Goal: Find specific page/section: Find specific page/section

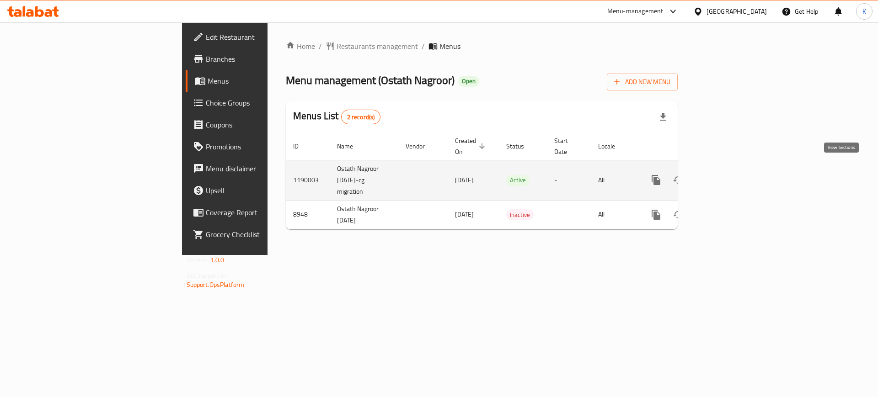
click at [728, 175] on icon "enhanced table" at bounding box center [722, 180] width 11 height 11
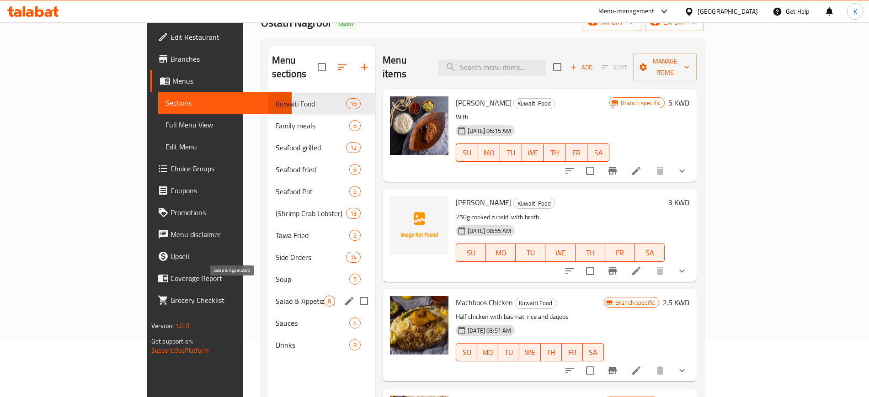
scroll to position [57, 0]
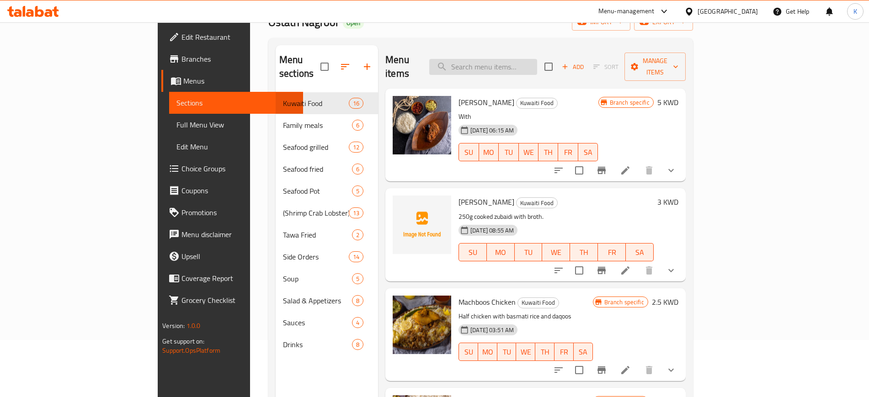
click at [537, 59] on input "search" at bounding box center [483, 67] width 108 height 16
paste input "Seafood Soup"
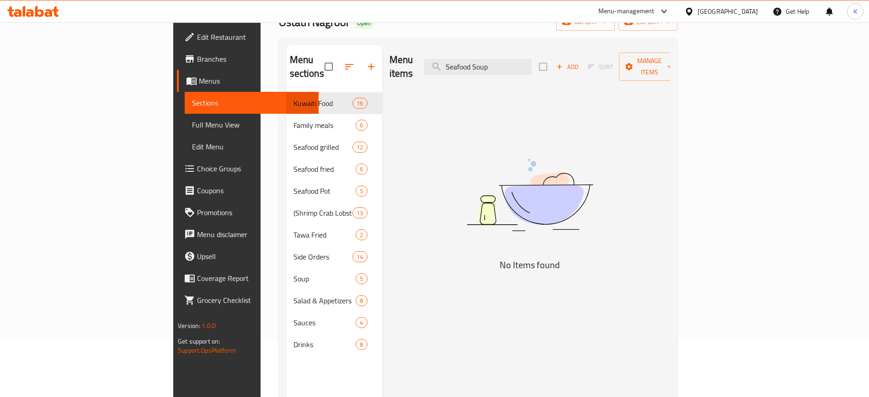
type input "Seafood Soup"
click at [197, 60] on span "Branches" at bounding box center [254, 59] width 114 height 11
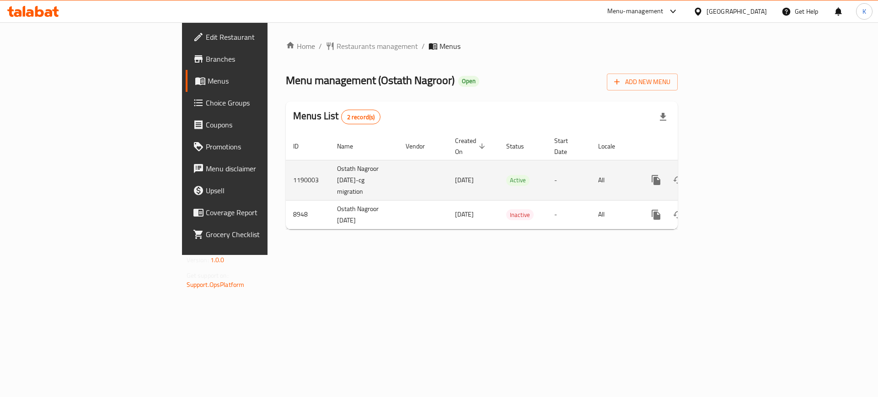
click at [728, 175] on icon "enhanced table" at bounding box center [722, 180] width 11 height 11
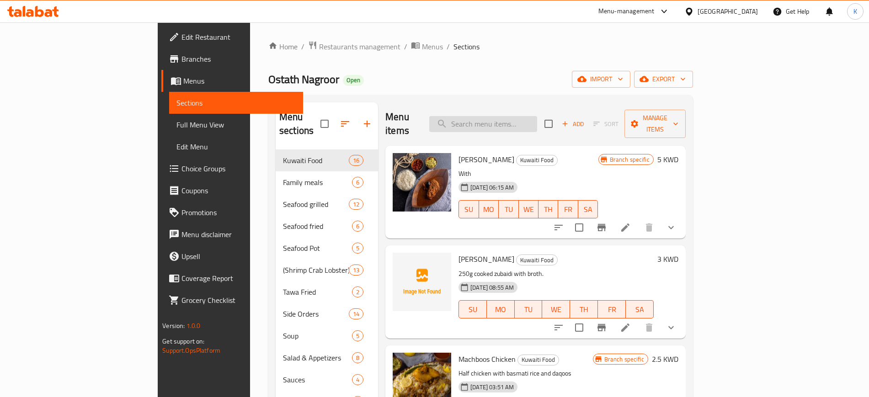
click at [537, 117] on input "search" at bounding box center [483, 124] width 108 height 16
paste input "قسم الشوربات"
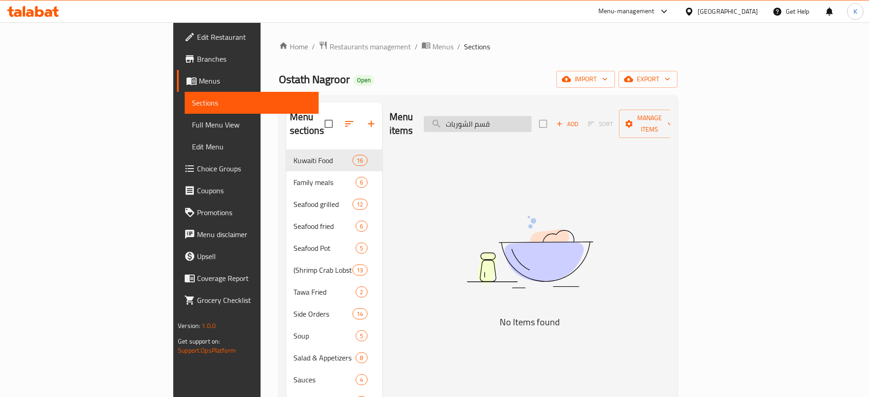
click at [520, 116] on input "قسم الشوربات" at bounding box center [478, 124] width 108 height 16
paste input "شوربة سي فوود"
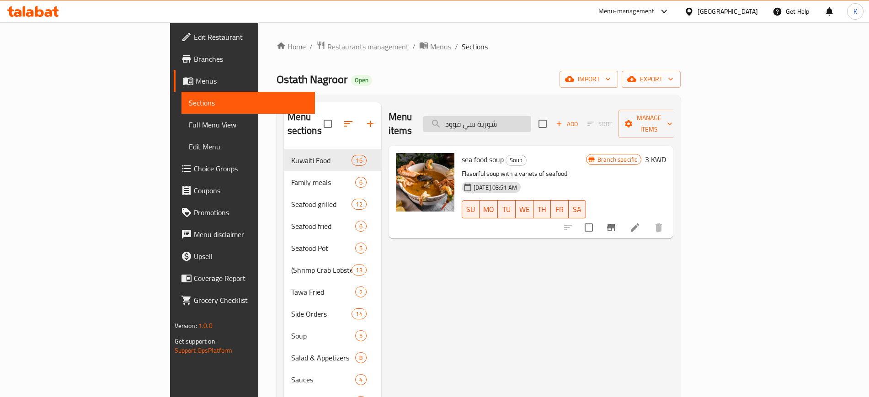
click at [531, 121] on input "شوربة سي فوود" at bounding box center [477, 124] width 108 height 16
paste input "قسم الطلبات الجانبيه"
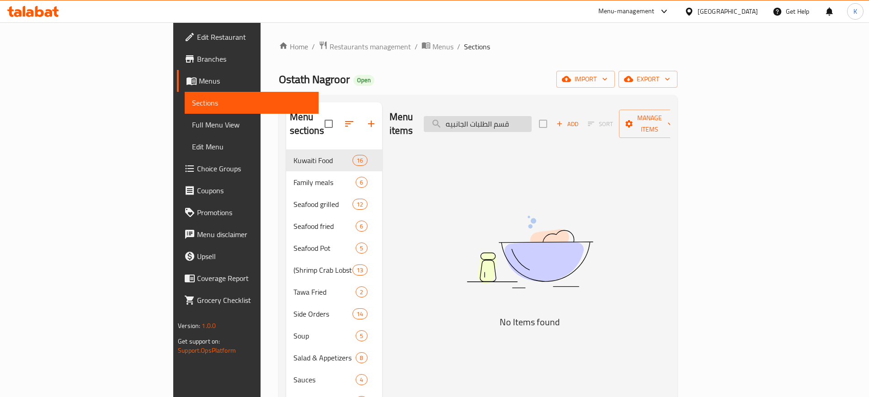
click at [532, 117] on input "قسم الطلبات الجانبيه" at bounding box center [478, 124] width 108 height 16
paste input "عبوج أحمر"
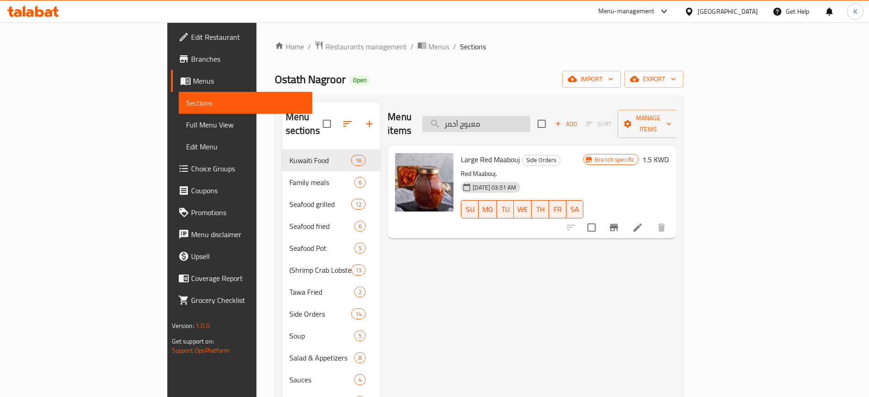
click at [530, 118] on input "معبوج أحمر" at bounding box center [477, 124] width 108 height 16
paste input "ض"
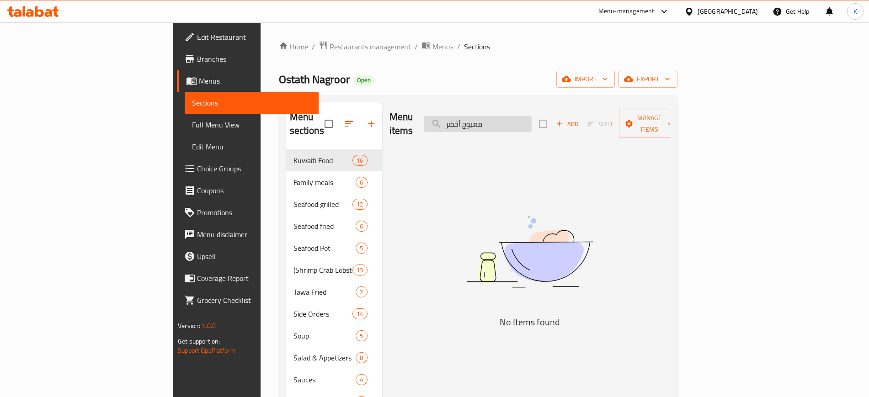
click at [532, 119] on input "معبوج أخضر" at bounding box center [478, 124] width 108 height 16
click at [532, 118] on input "معبوج أخضر" at bounding box center [478, 124] width 108 height 16
paste input "باذنجان أستاذ نقرو"
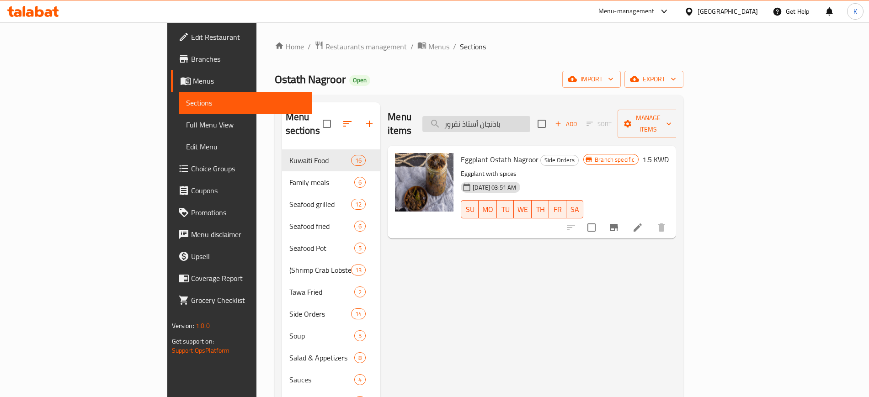
click at [518, 119] on input "باذنجان أستاذ نقرور" at bounding box center [477, 124] width 108 height 16
paste input "ورق عنب"
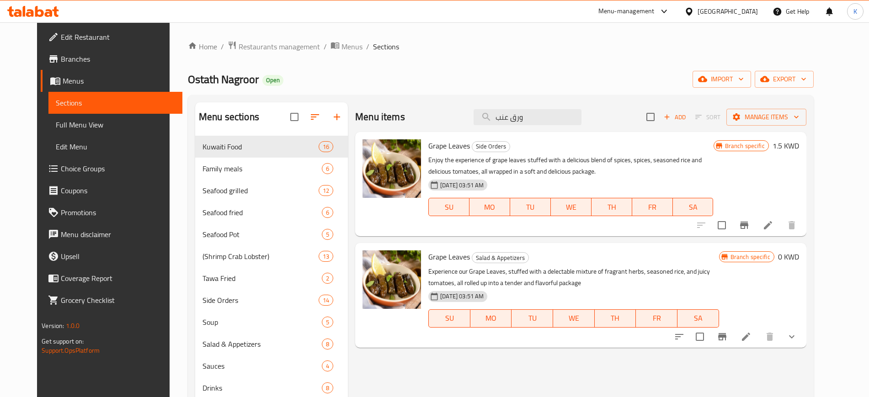
type input "ورق عنب"
click at [797, 335] on icon "show more" at bounding box center [792, 337] width 11 height 11
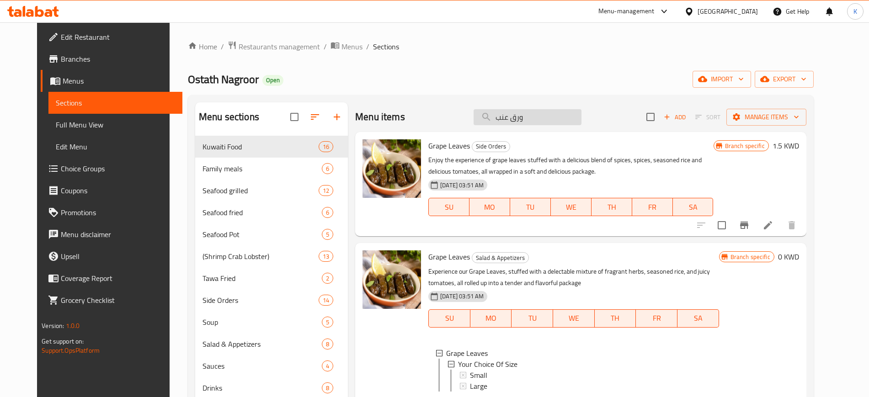
click at [529, 123] on input "ورق عنب" at bounding box center [528, 117] width 108 height 16
paste input "سم المأكولات البحرية"
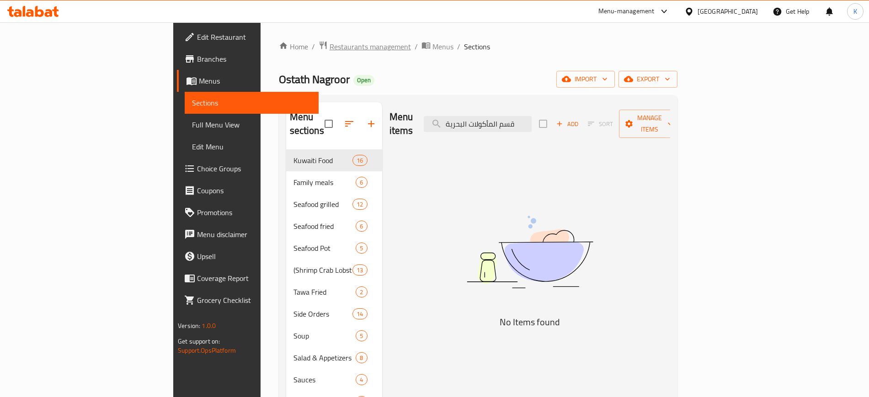
type input "قسم المأكولات البحرية"
click at [330, 51] on span "Restaurants management" at bounding box center [370, 46] width 81 height 11
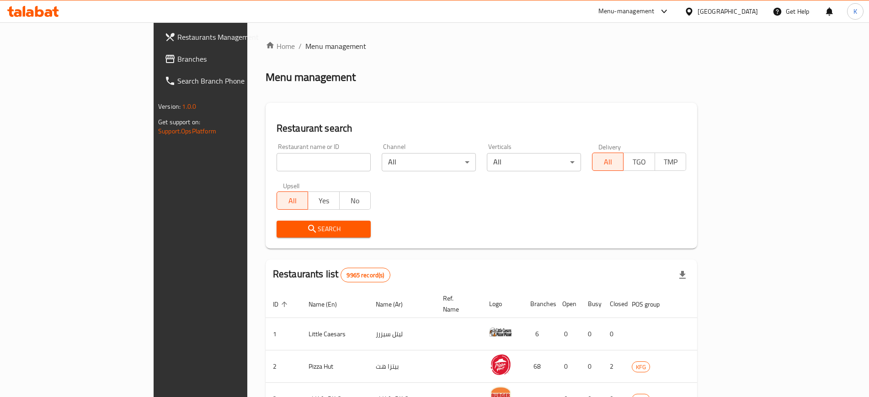
click at [277, 156] on input "search" at bounding box center [324, 162] width 94 height 18
paste input "690249"
type input "690249"
click button "Search" at bounding box center [324, 229] width 94 height 17
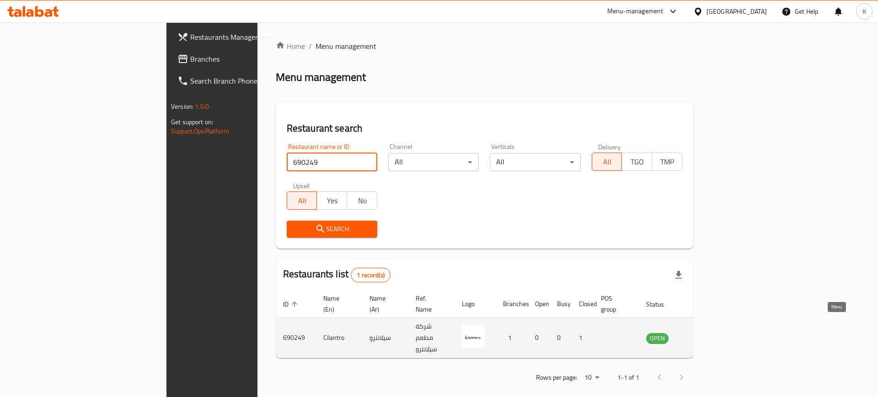
click at [718, 325] on td "enhanced table" at bounding box center [703, 338] width 32 height 40
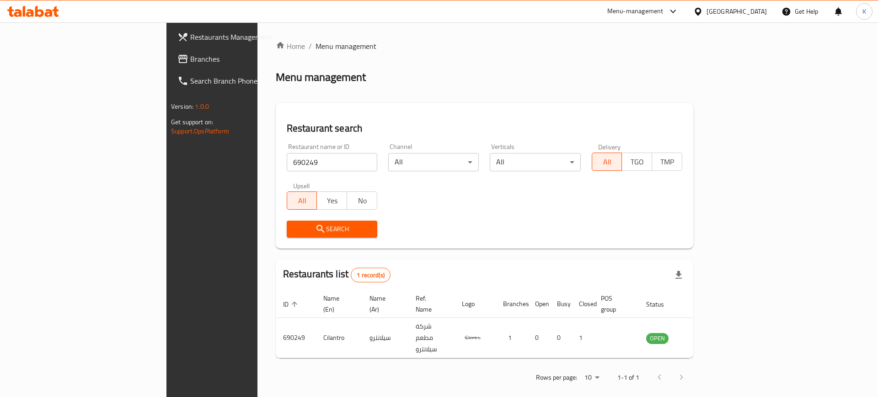
click at [190, 58] on span "Branches" at bounding box center [248, 59] width 116 height 11
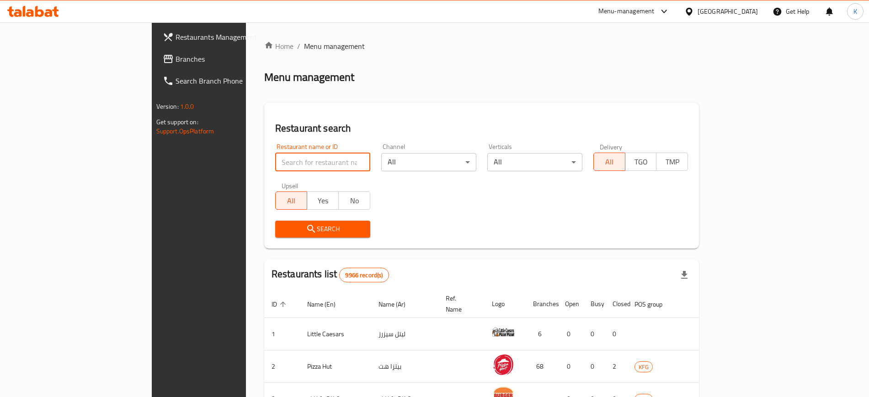
click at [275, 165] on input "search" at bounding box center [322, 162] width 95 height 18
paste input "690249"
type input "690249"
click button "Search" at bounding box center [322, 229] width 95 height 17
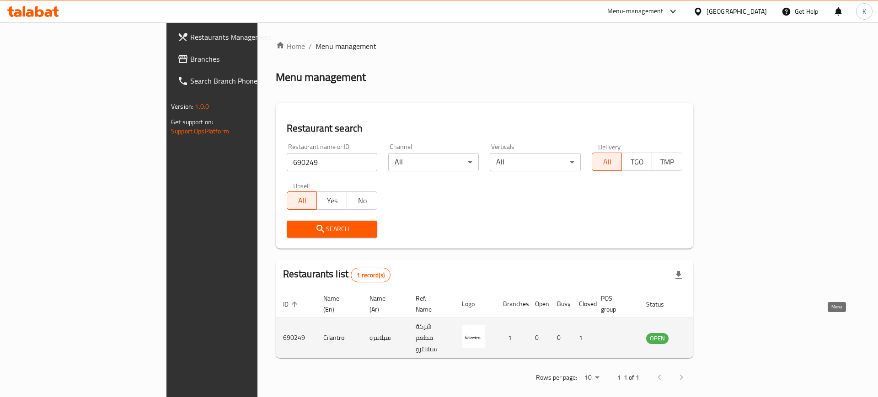
click at [705, 335] on icon "enhanced table" at bounding box center [700, 339] width 10 height 8
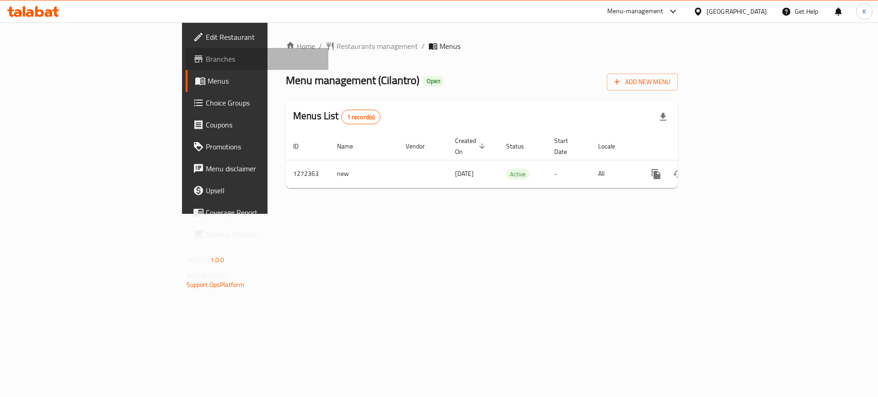
click at [206, 60] on span "Branches" at bounding box center [264, 59] width 116 height 11
